Goal: Task Accomplishment & Management: Manage account settings

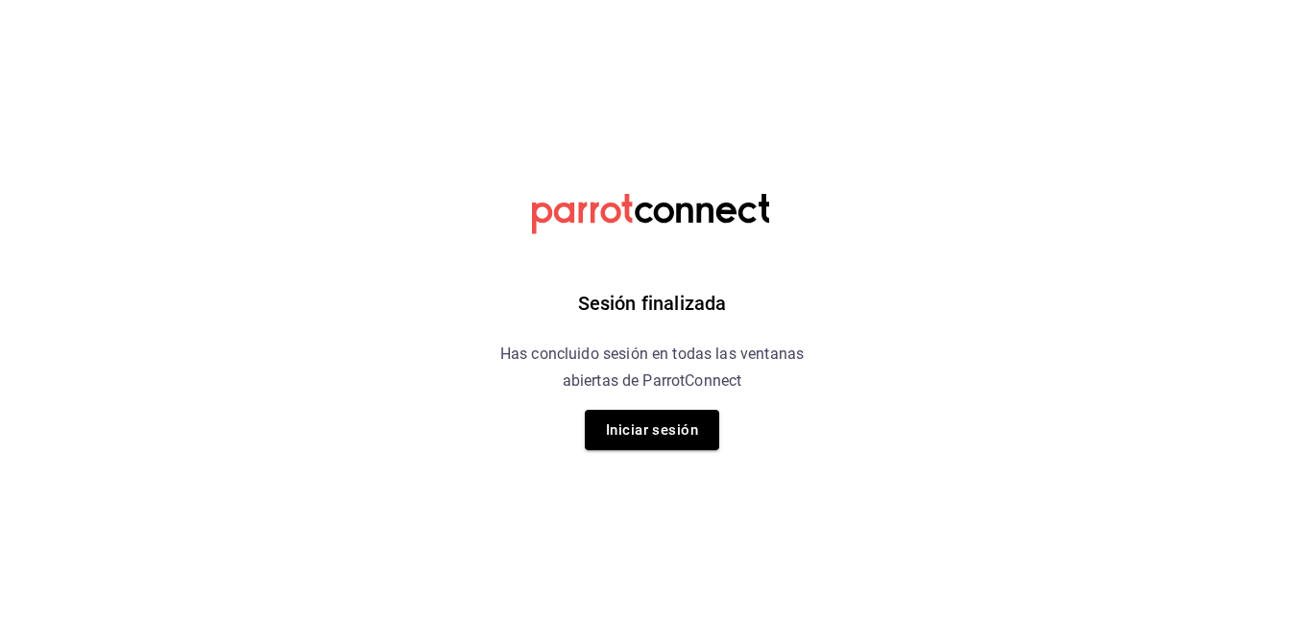
click at [639, 429] on button "Iniciar sesión" at bounding box center [652, 430] width 134 height 40
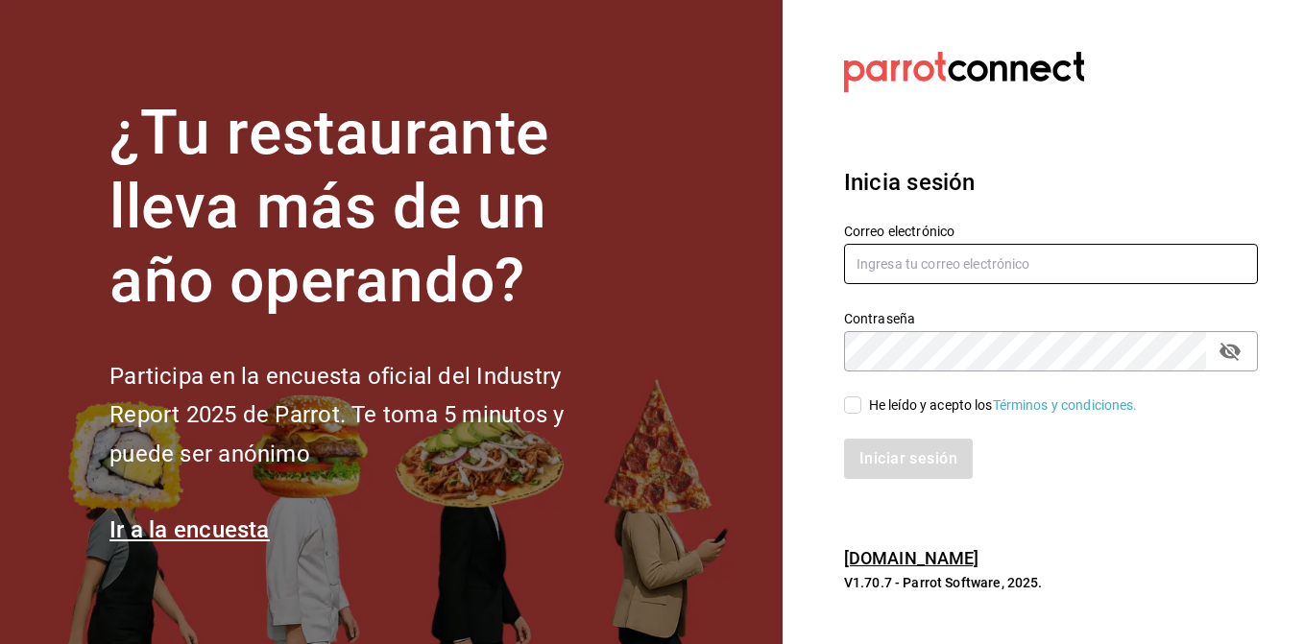
click at [1071, 279] on input "text" at bounding box center [1051, 264] width 414 height 40
type input "moisesvillalobosarroyo@gmail.com"
click at [849, 390] on div "He leído y acepto los Términos y condiciones." at bounding box center [1039, 394] width 437 height 44
click at [849, 401] on input "He leído y acepto los Términos y condiciones." at bounding box center [852, 405] width 17 height 17
checkbox input "true"
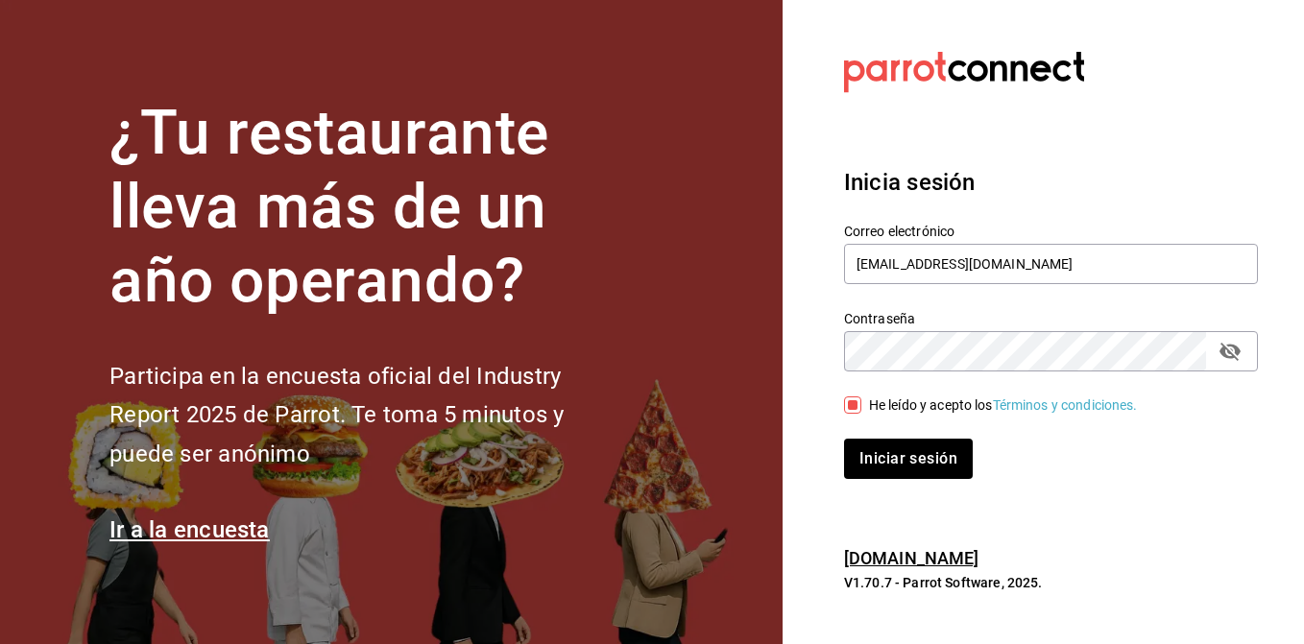
click at [1226, 333] on div "Contraseña" at bounding box center [1051, 351] width 414 height 40
click at [1229, 347] on icon "passwordField" at bounding box center [1230, 351] width 23 height 23
click at [892, 470] on button "Iniciar sesión" at bounding box center [909, 459] width 131 height 40
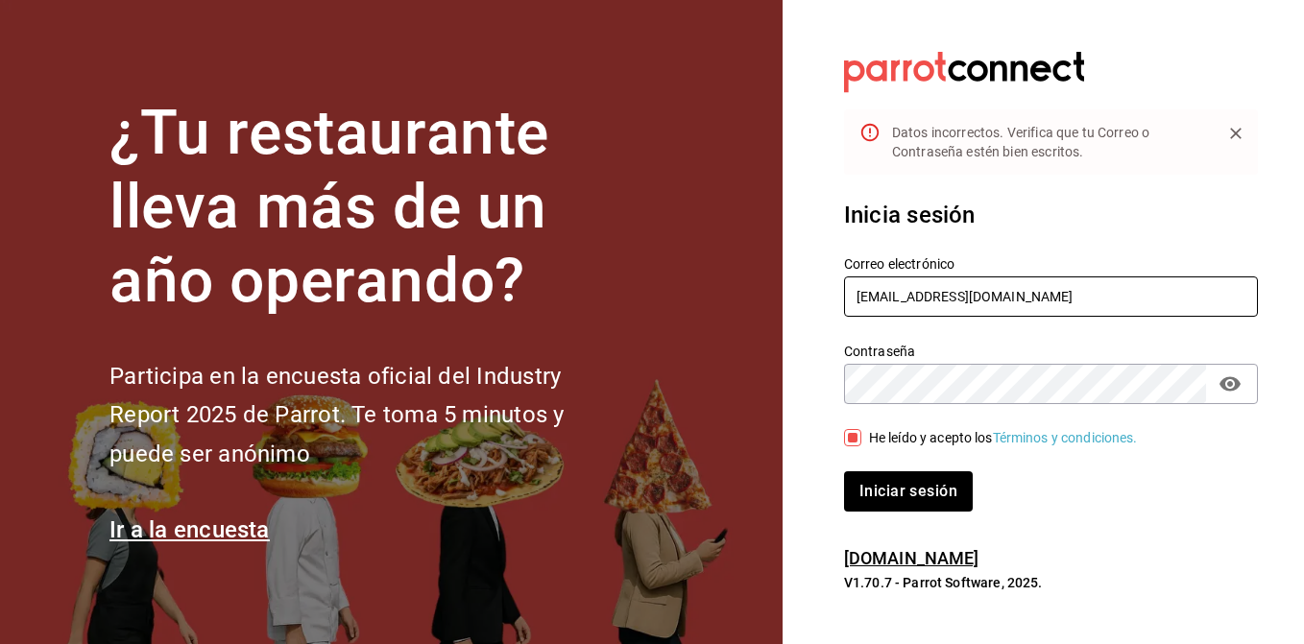
click at [1091, 293] on input "moisesvillalobosarroyo@gmail.com" at bounding box center [1051, 297] width 414 height 40
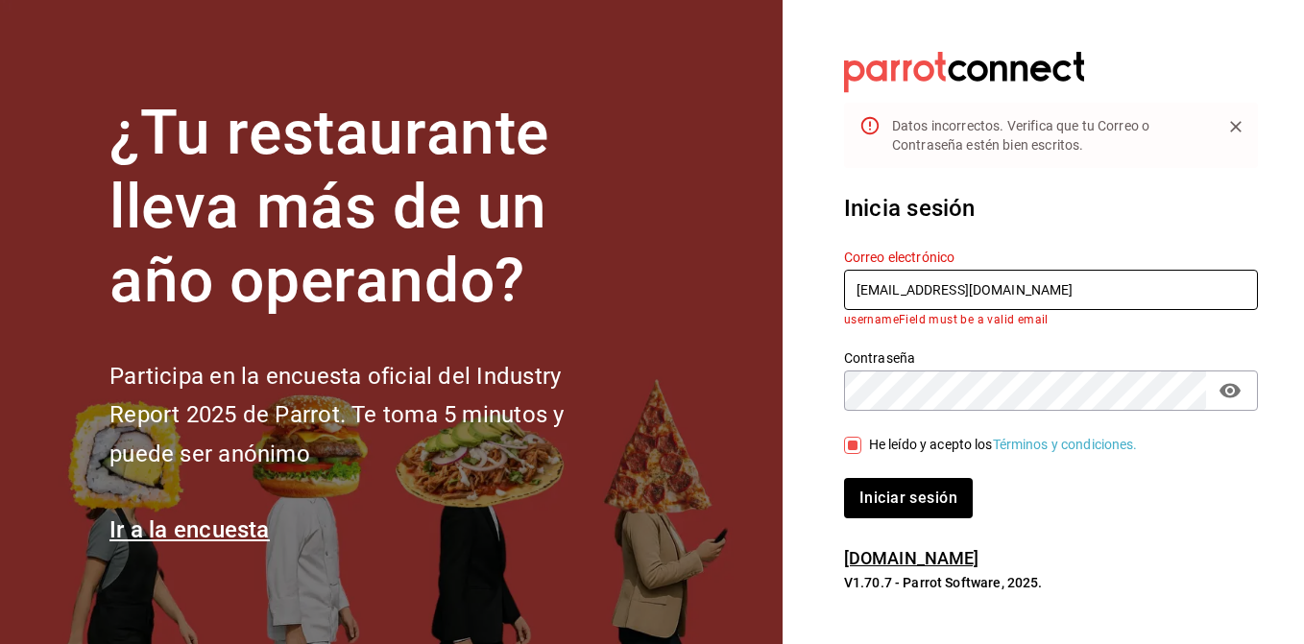
type input "moisesvillalobosarroyo@gmail.com"
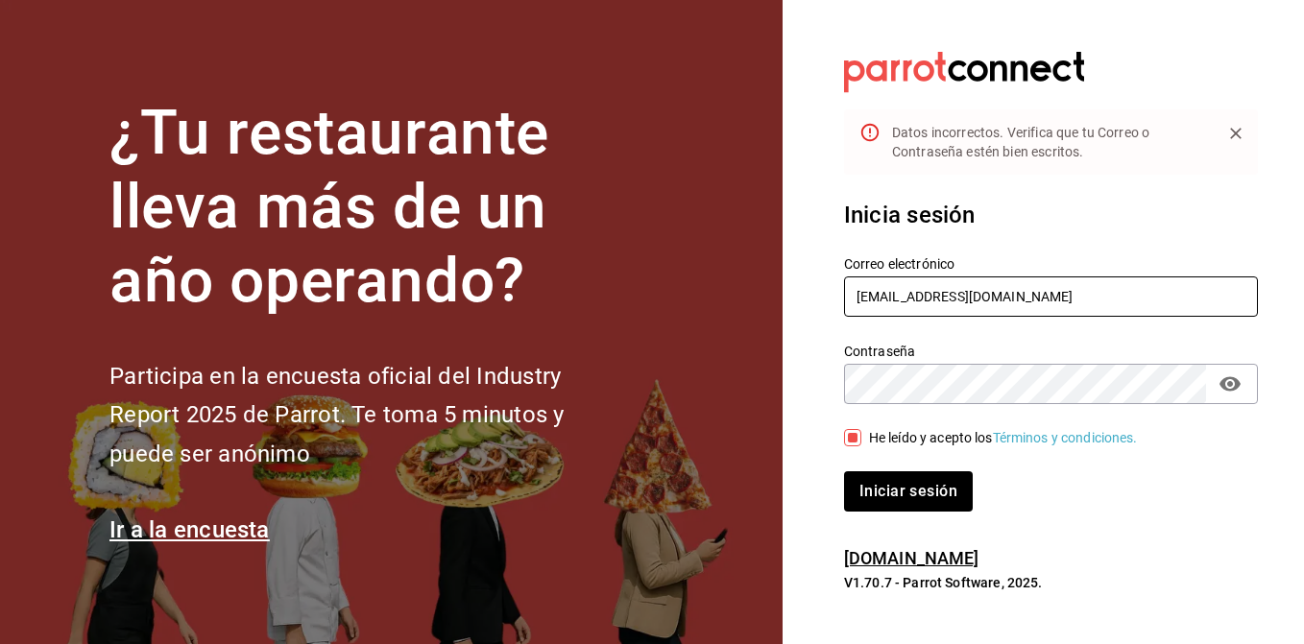
click at [844, 472] on button "Iniciar sesión" at bounding box center [908, 492] width 129 height 40
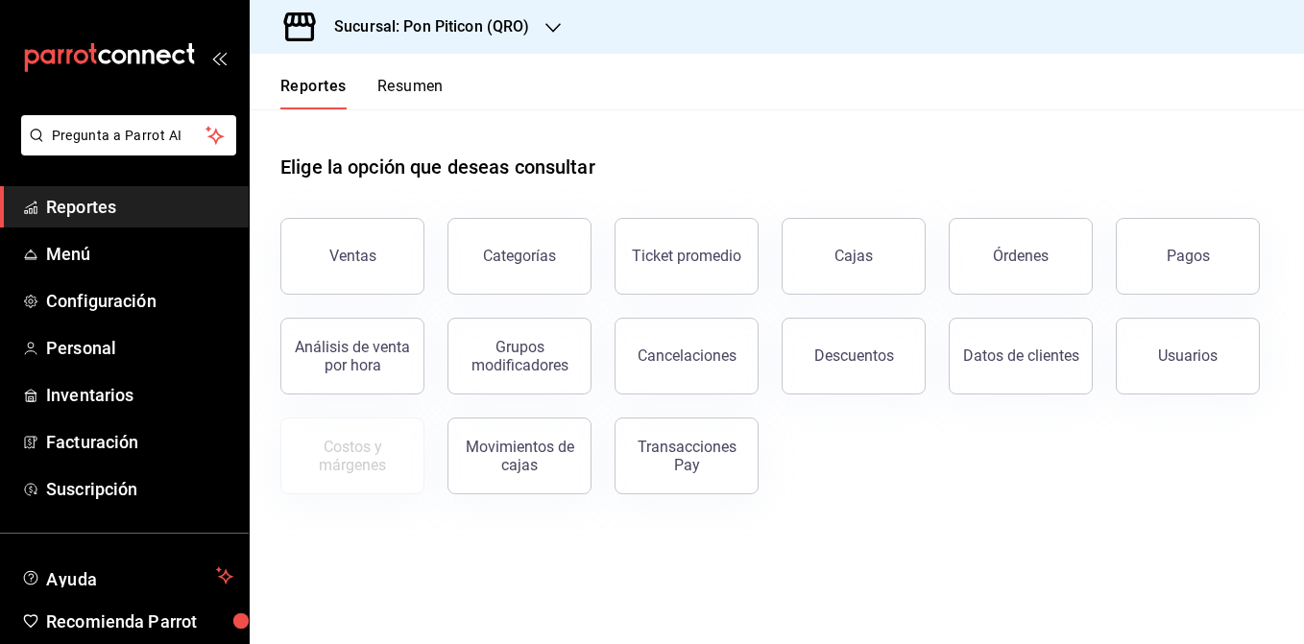
click at [415, 77] on button "Resumen" at bounding box center [410, 93] width 66 height 33
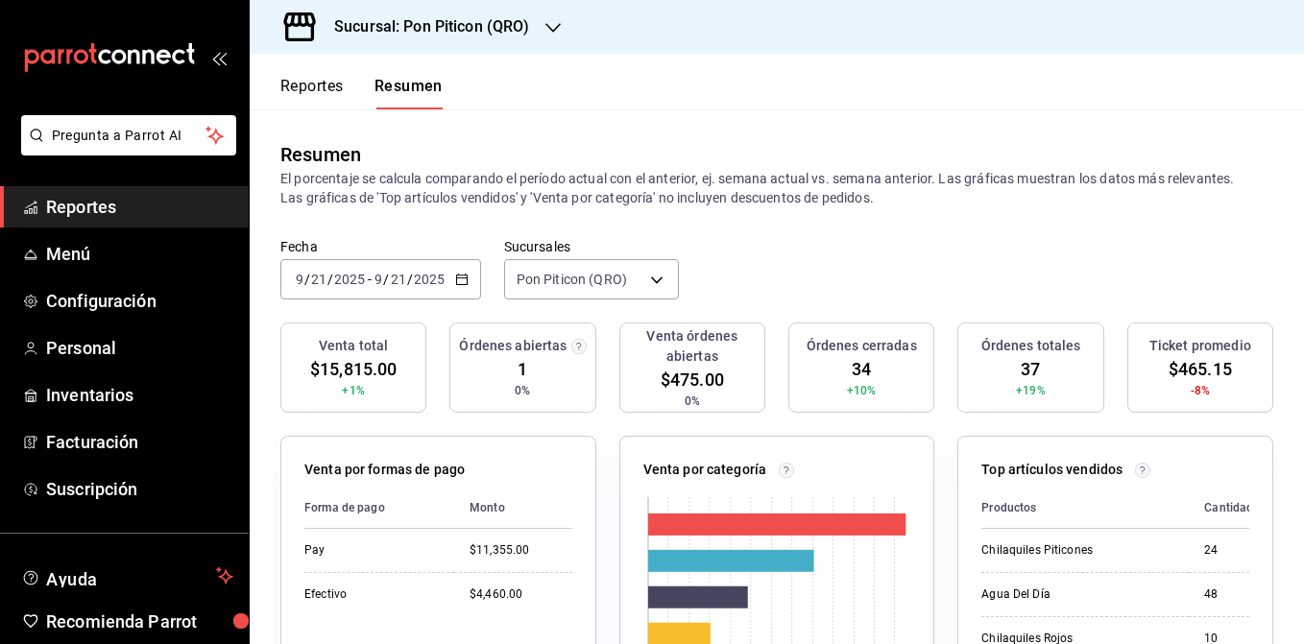
click at [465, 280] on icon "button" at bounding box center [461, 279] width 13 height 13
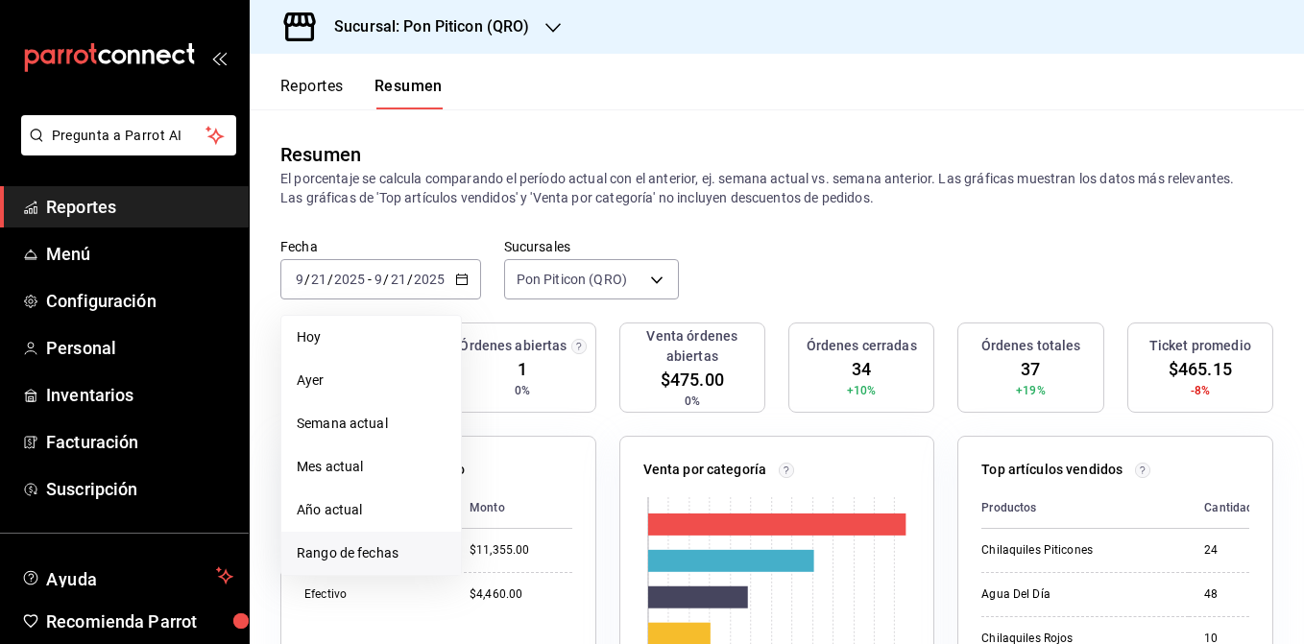
click at [403, 550] on span "Rango de fechas" at bounding box center [371, 554] width 149 height 20
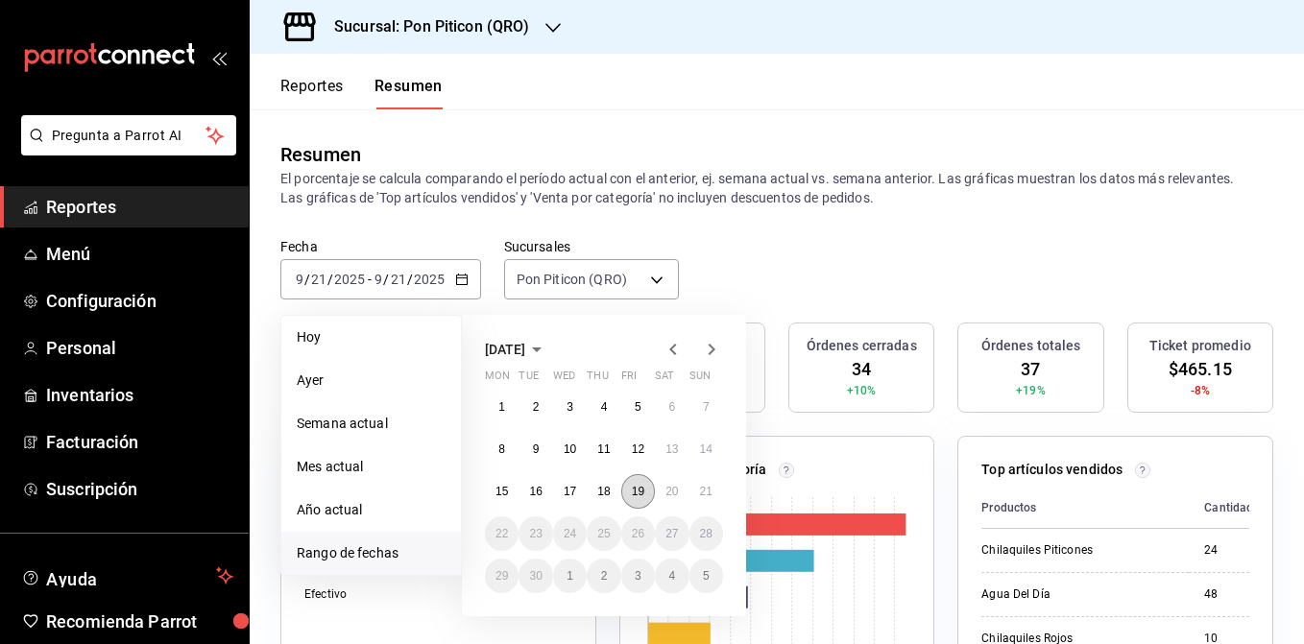
click at [625, 483] on button "19" at bounding box center [638, 491] width 34 height 35
click at [706, 491] on abbr "21" at bounding box center [706, 491] width 12 height 13
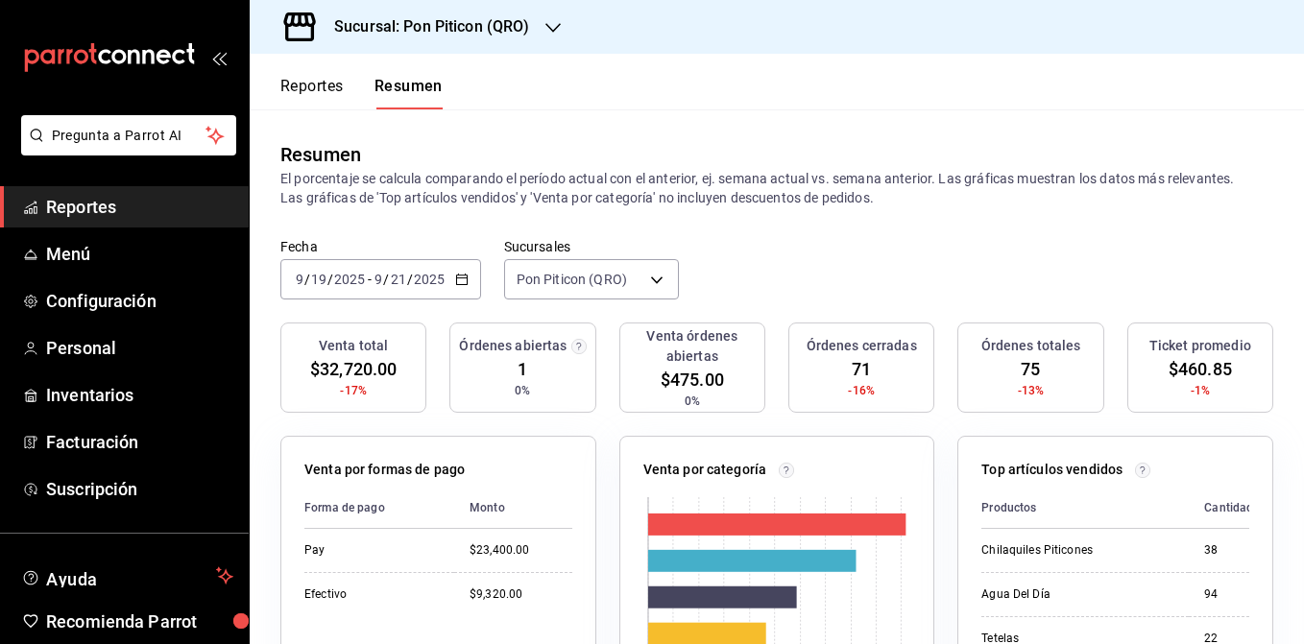
click at [546, 20] on icon "button" at bounding box center [553, 27] width 15 height 15
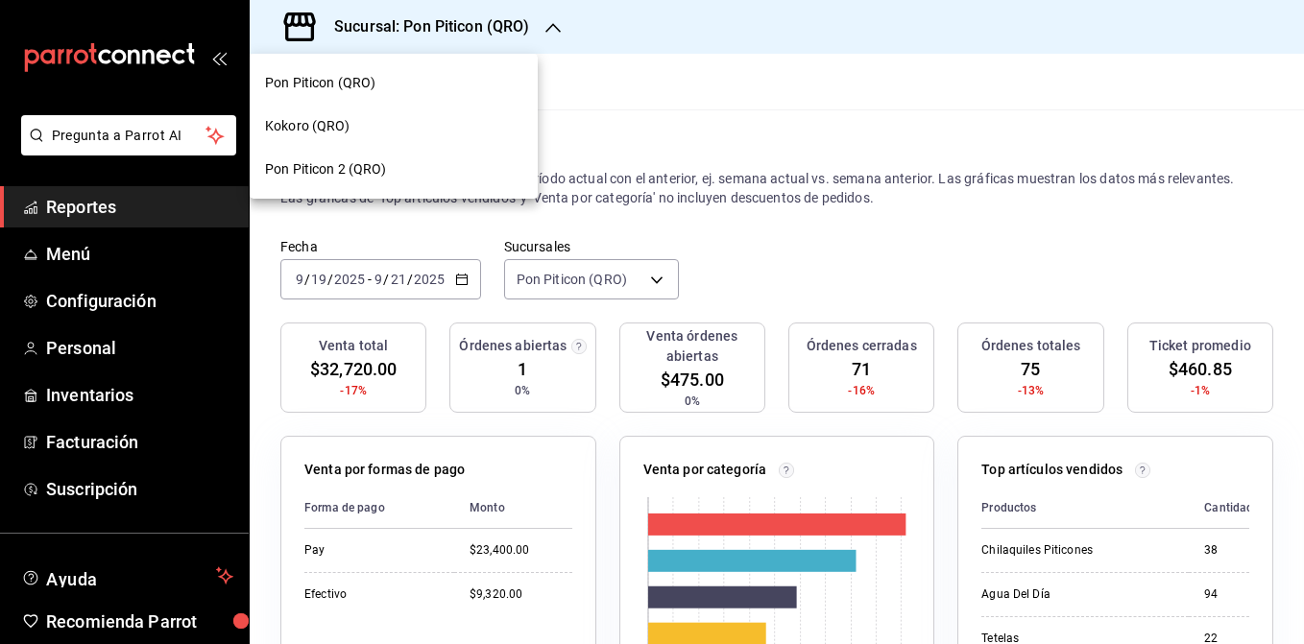
click at [421, 160] on div "Pon Piticon 2 (QRO)" at bounding box center [393, 169] width 257 height 20
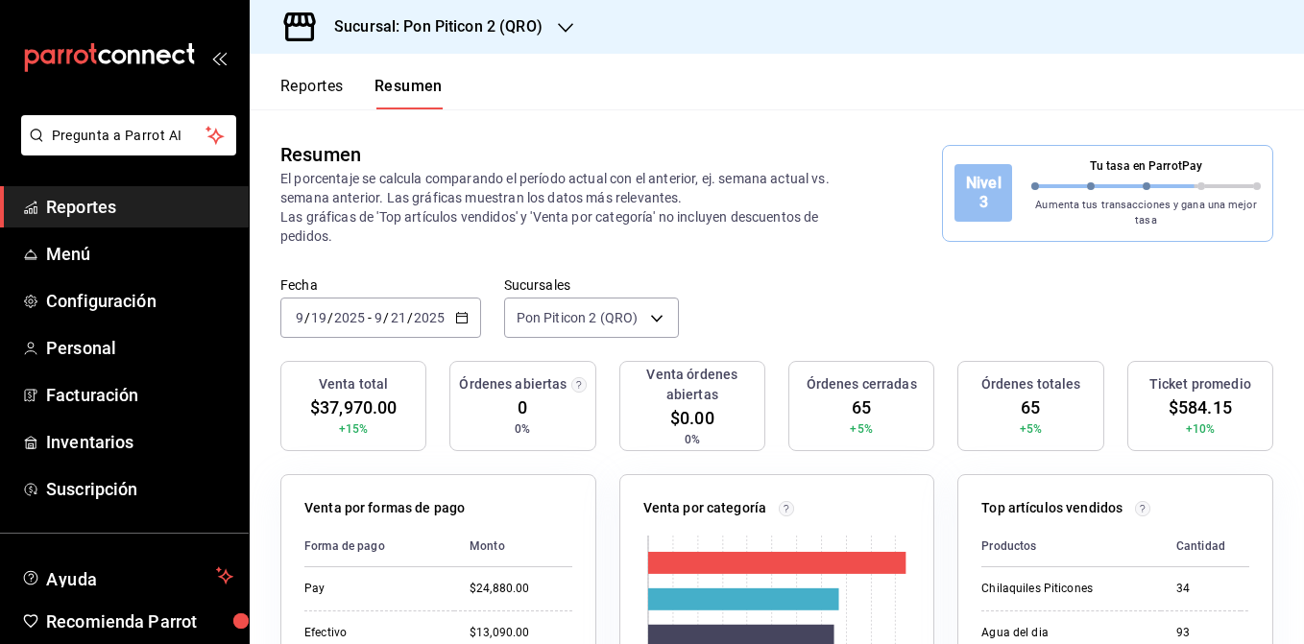
click at [463, 317] on icon "button" at bounding box center [461, 317] width 13 height 13
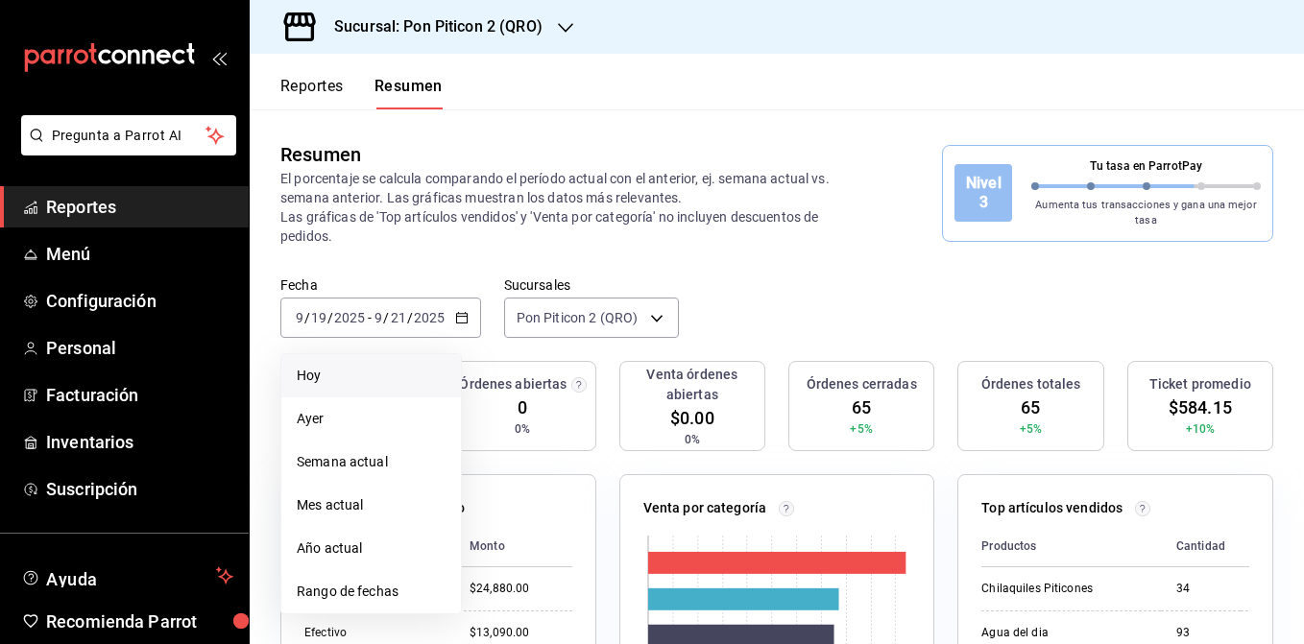
click at [398, 358] on li "Hoy" at bounding box center [371, 375] width 180 height 43
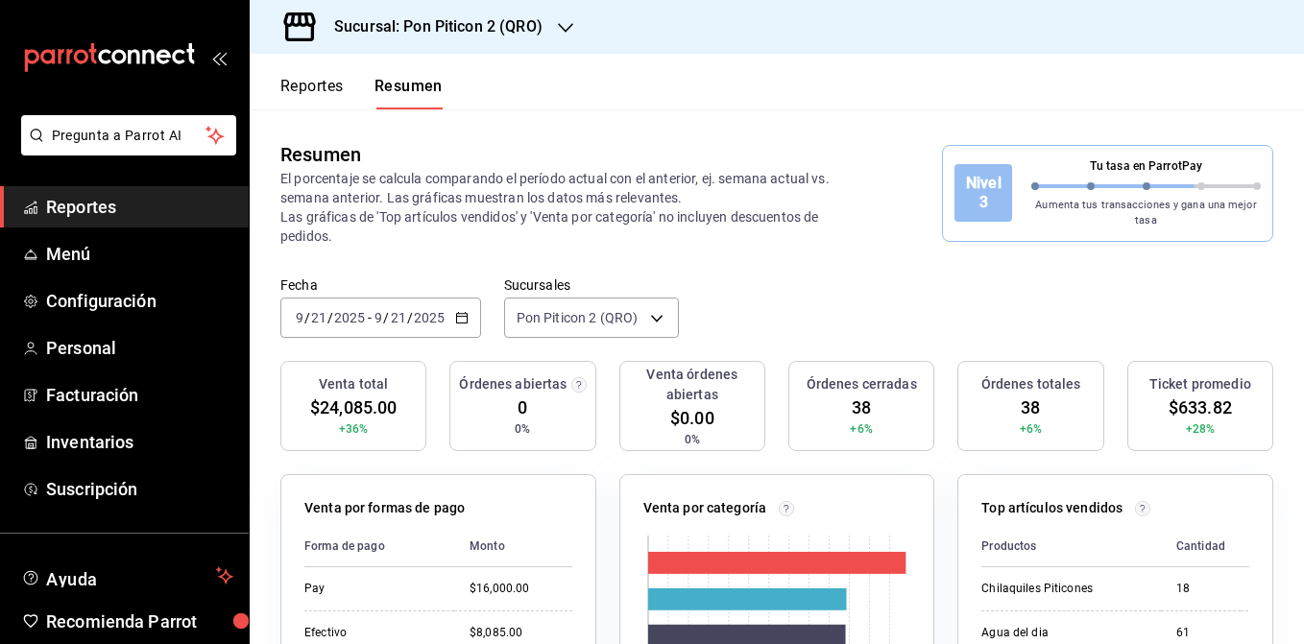
click at [527, 52] on div "Sucursal: Pon Piticon 2 (QRO)" at bounding box center [423, 27] width 316 height 54
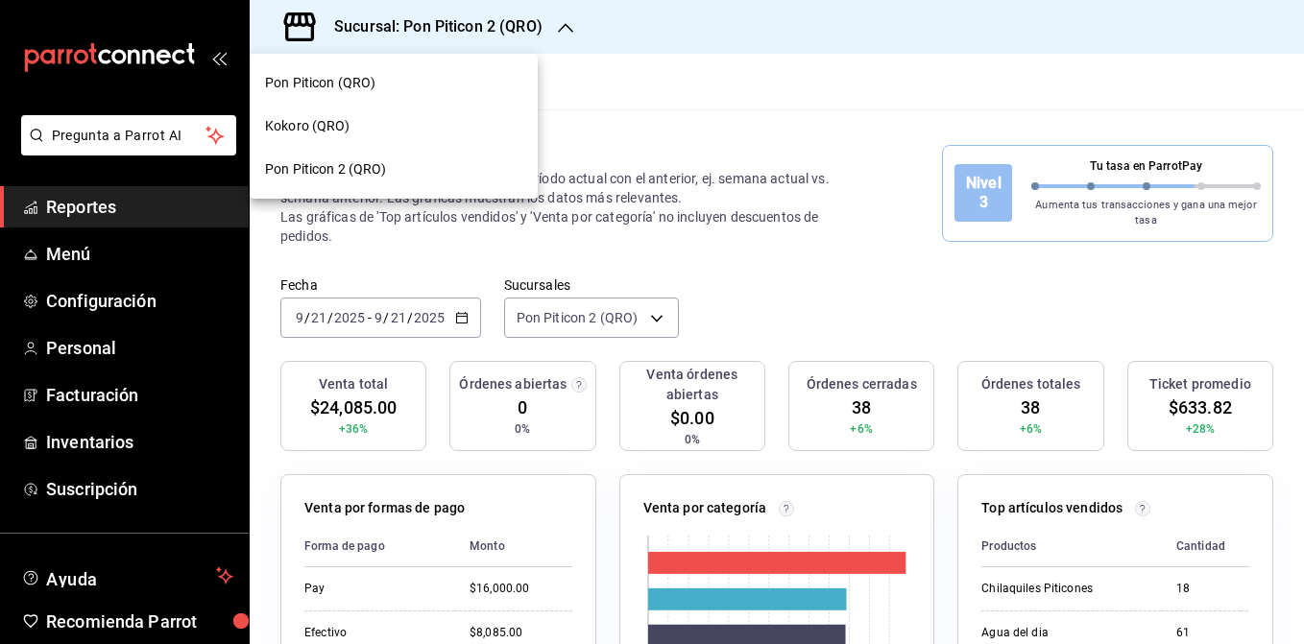
click at [689, 176] on div at bounding box center [652, 322] width 1304 height 644
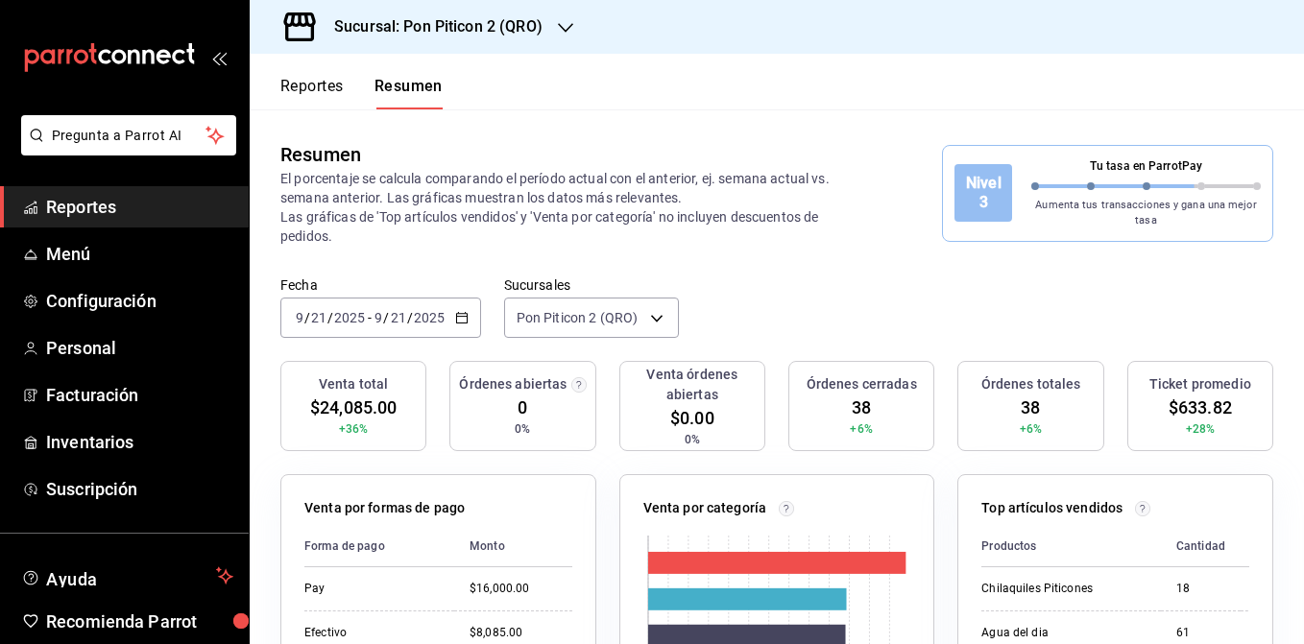
click at [444, 317] on div "[DATE] [DATE]" at bounding box center [409, 317] width 75 height 15
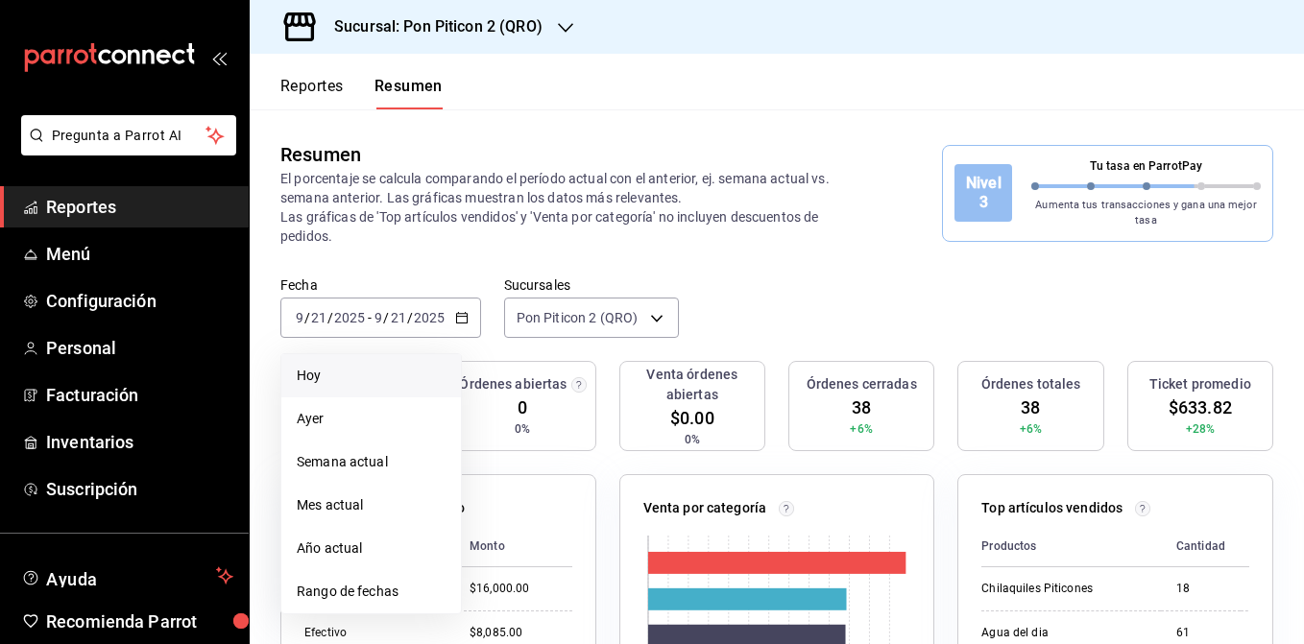
click at [387, 375] on span "Hoy" at bounding box center [371, 376] width 149 height 20
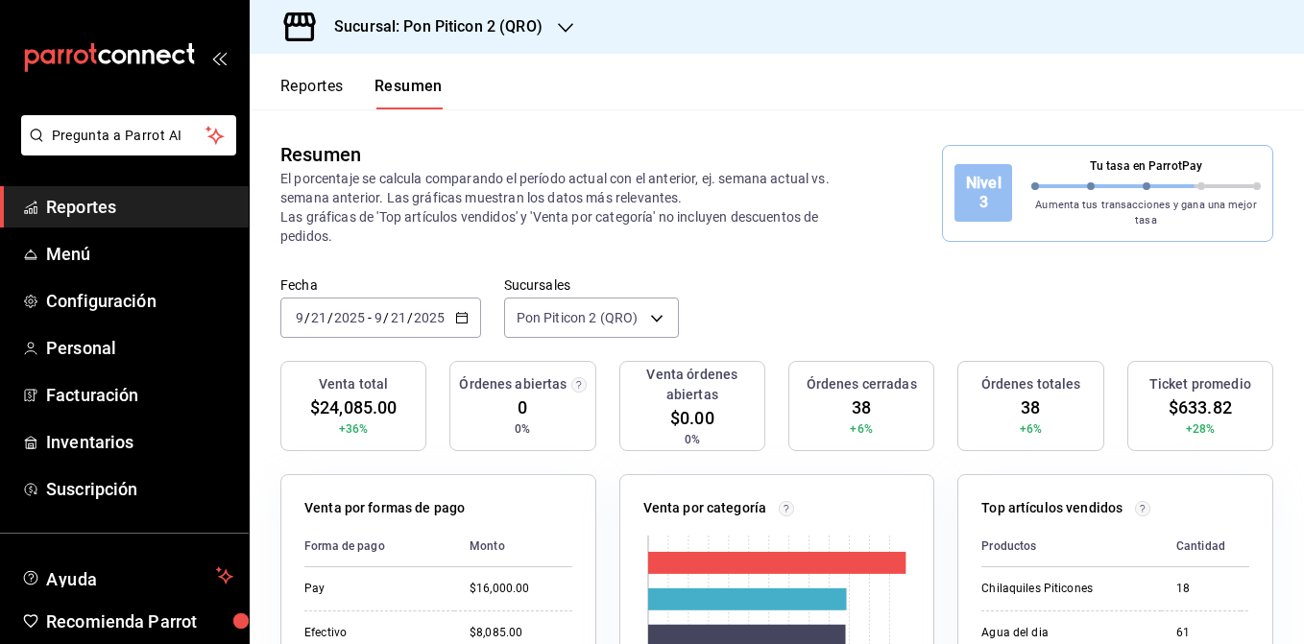
click at [446, 321] on div "[DATE] [DATE]" at bounding box center [409, 317] width 75 height 15
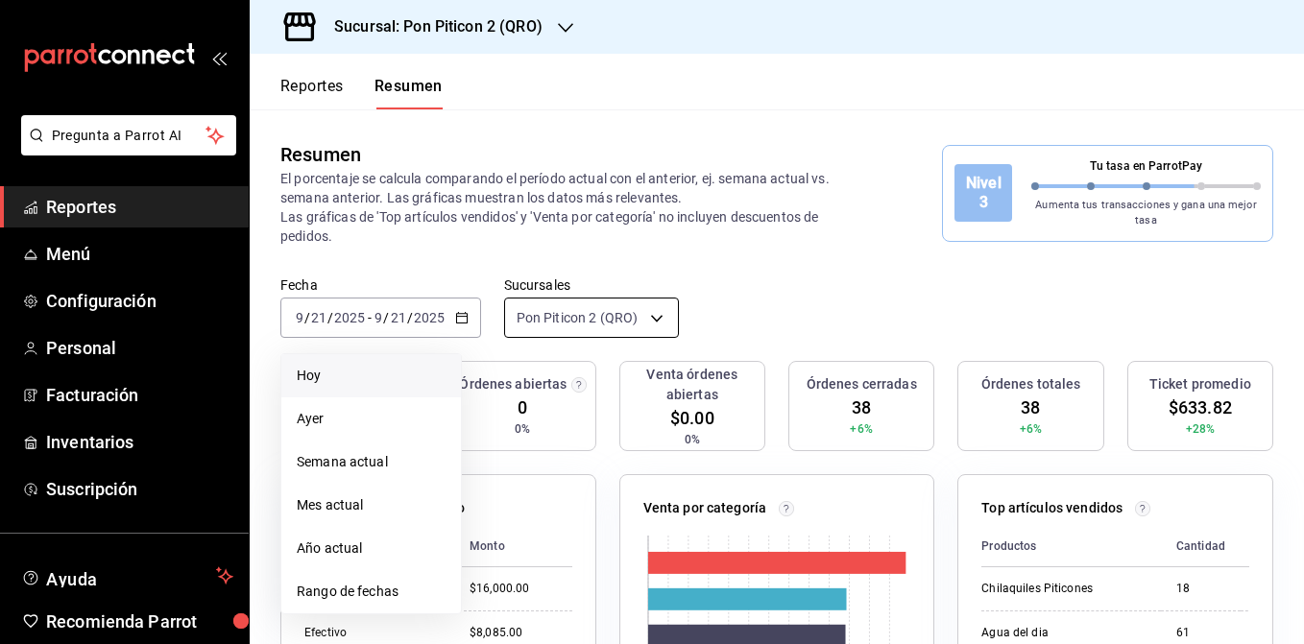
click at [567, 332] on body "Pregunta a Parrot AI Reportes Menú Configuración Personal Facturación Inventari…" at bounding box center [652, 322] width 1304 height 644
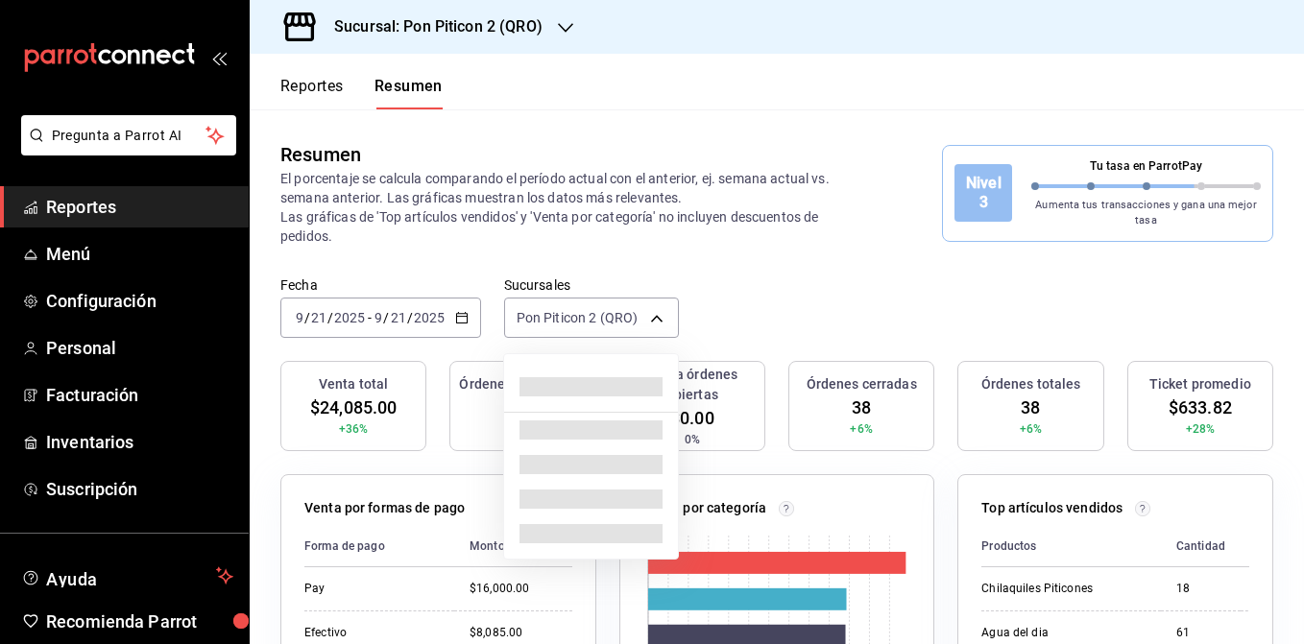
click at [477, 36] on div at bounding box center [652, 322] width 1304 height 644
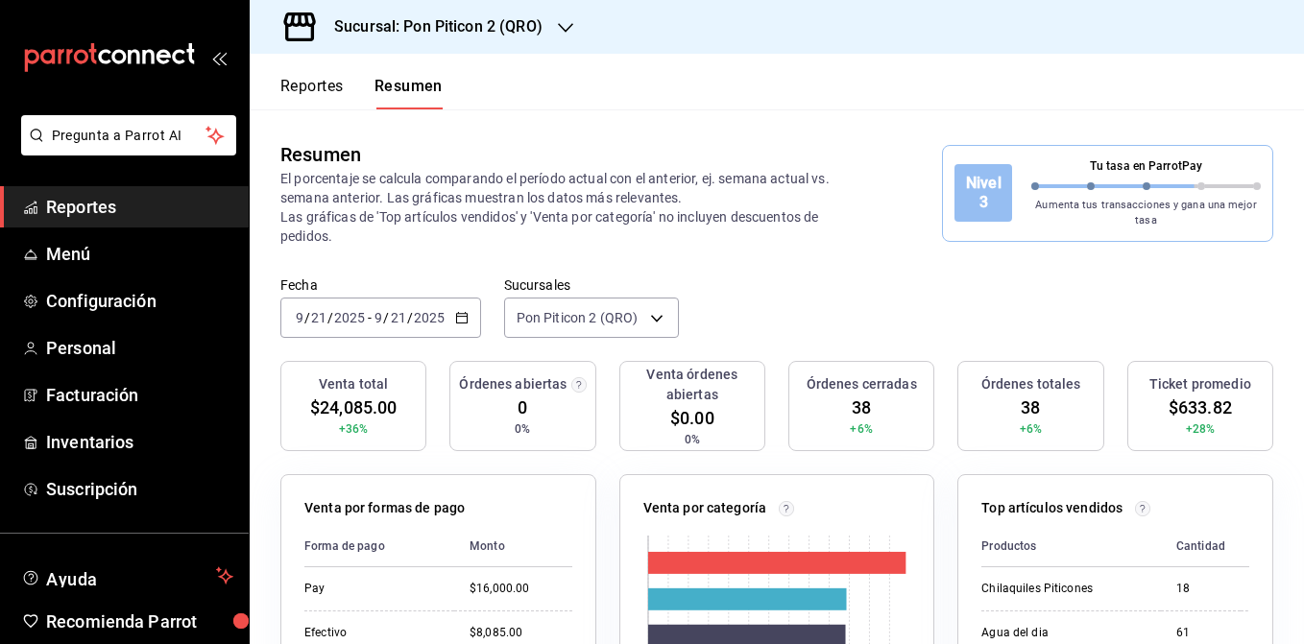
click at [534, 24] on h3 "Sucursal: Pon Piticon 2 (QRO)" at bounding box center [431, 26] width 224 height 23
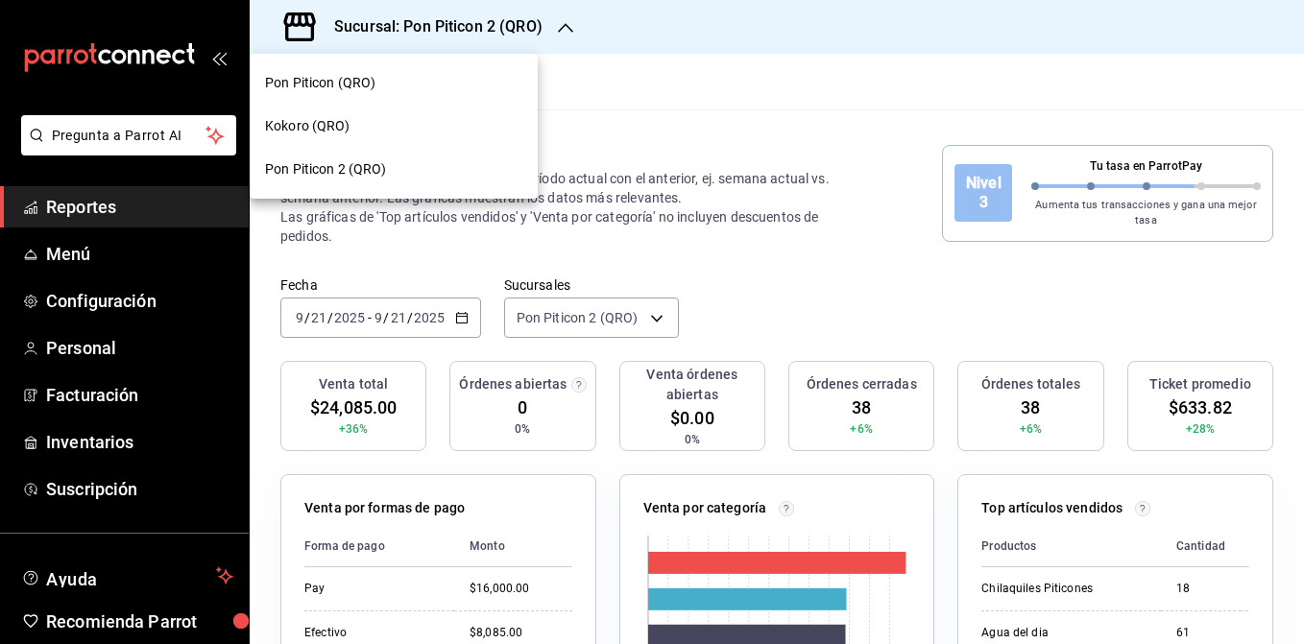
click at [443, 73] on div "Pon Piticon (QRO)" at bounding box center [393, 83] width 257 height 20
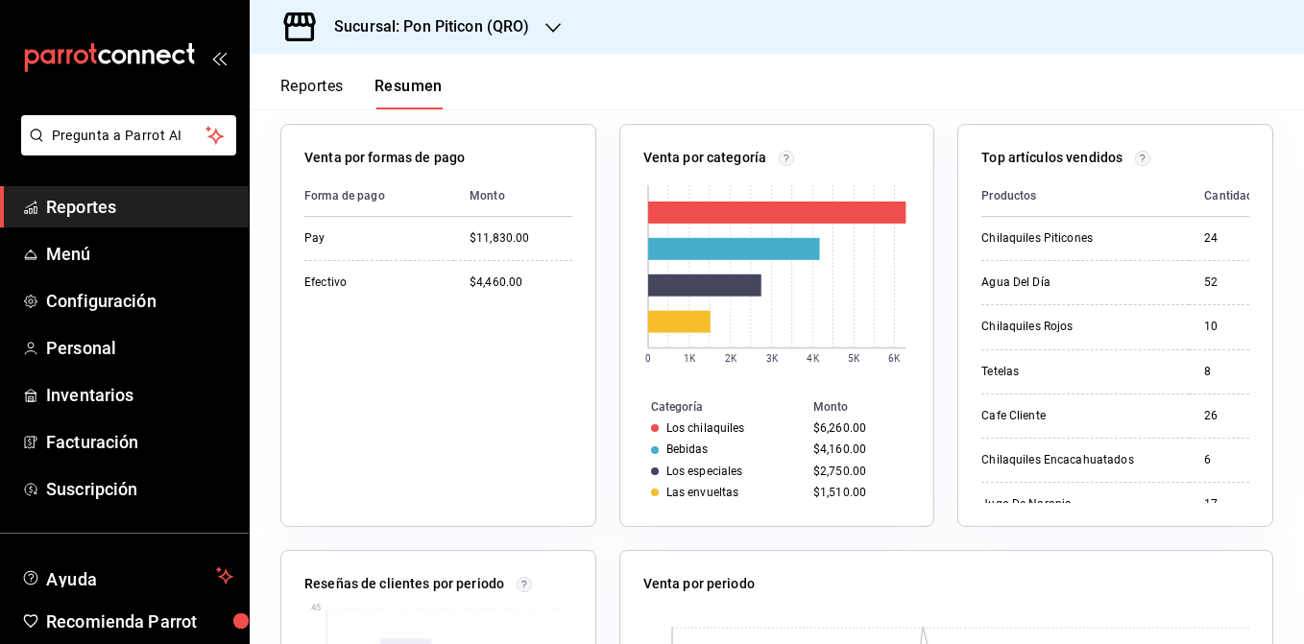
scroll to position [305, 0]
